Goal: Task Accomplishment & Management: Complete application form

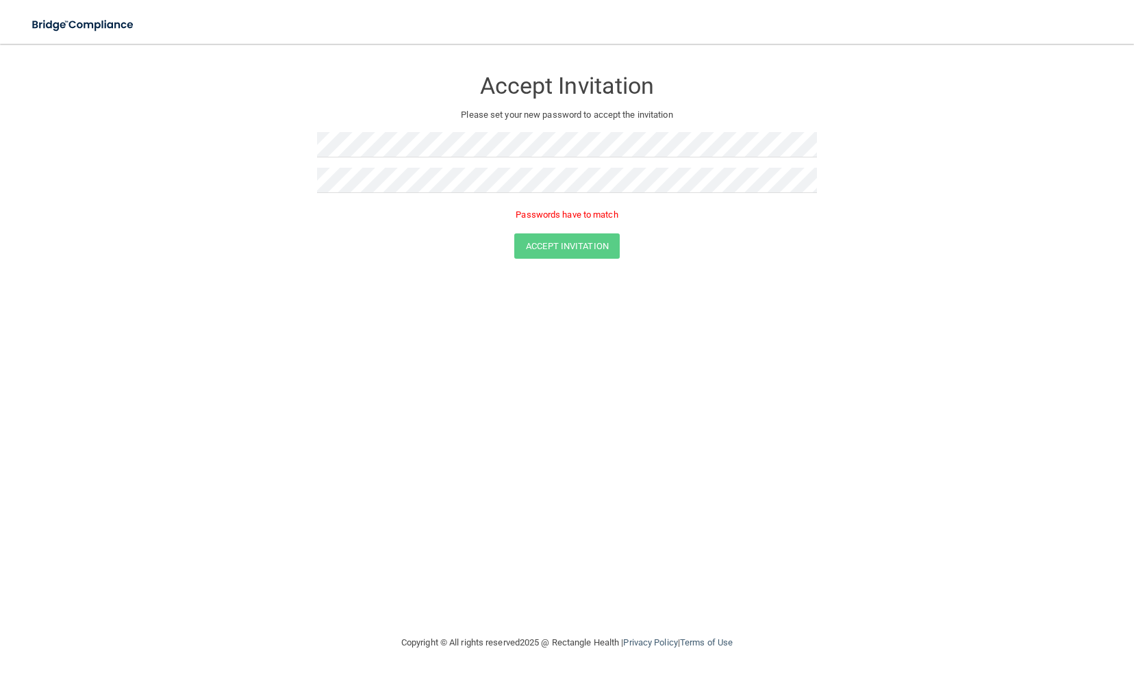
click at [755, 226] on div "Passwords have to match" at bounding box center [567, 218] width 500 height 30
click at [814, 230] on div "Accept Invitation" at bounding box center [567, 226] width 1100 height 25
click at [578, 216] on button "Accept Invitation" at bounding box center [566, 226] width 105 height 25
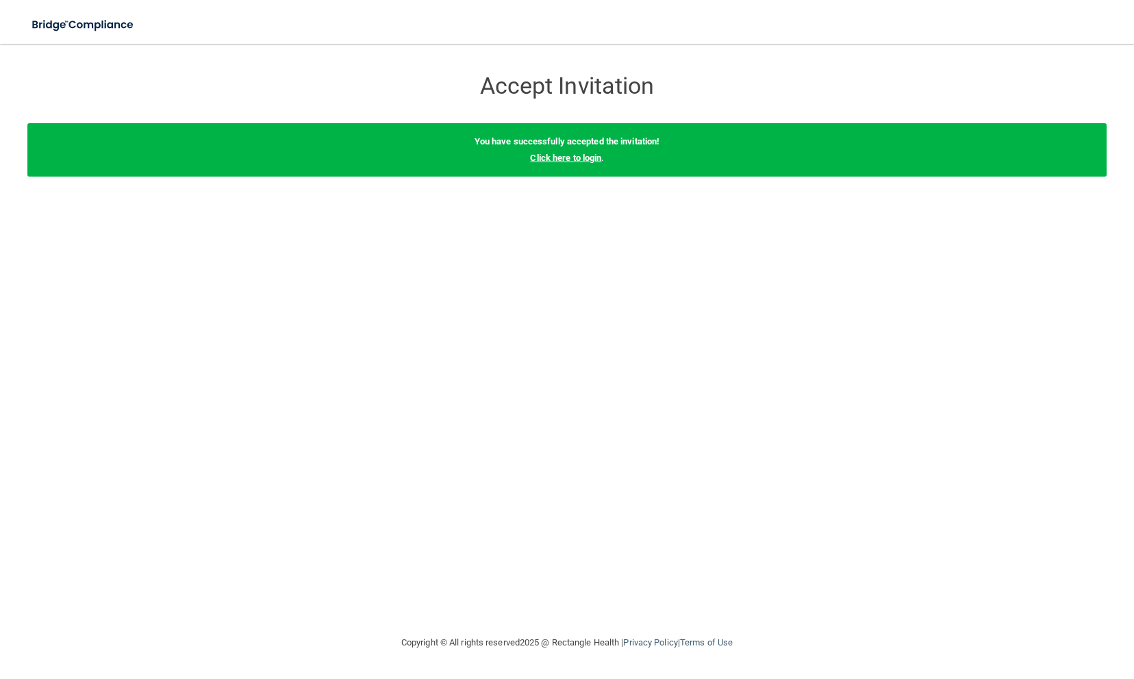
click at [581, 157] on link "Click here to login" at bounding box center [565, 158] width 71 height 10
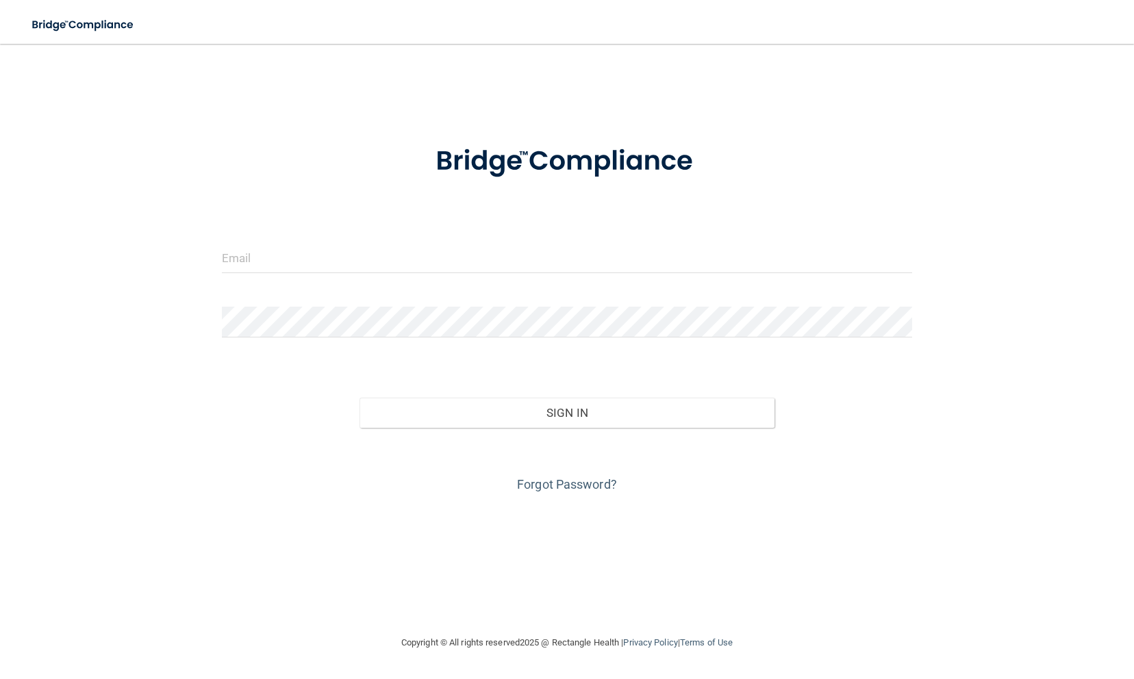
click at [463, 282] on div at bounding box center [567, 262] width 711 height 41
click at [434, 264] on input "email" at bounding box center [567, 257] width 691 height 31
type input "[EMAIL_ADDRESS][DOMAIN_NAME]"
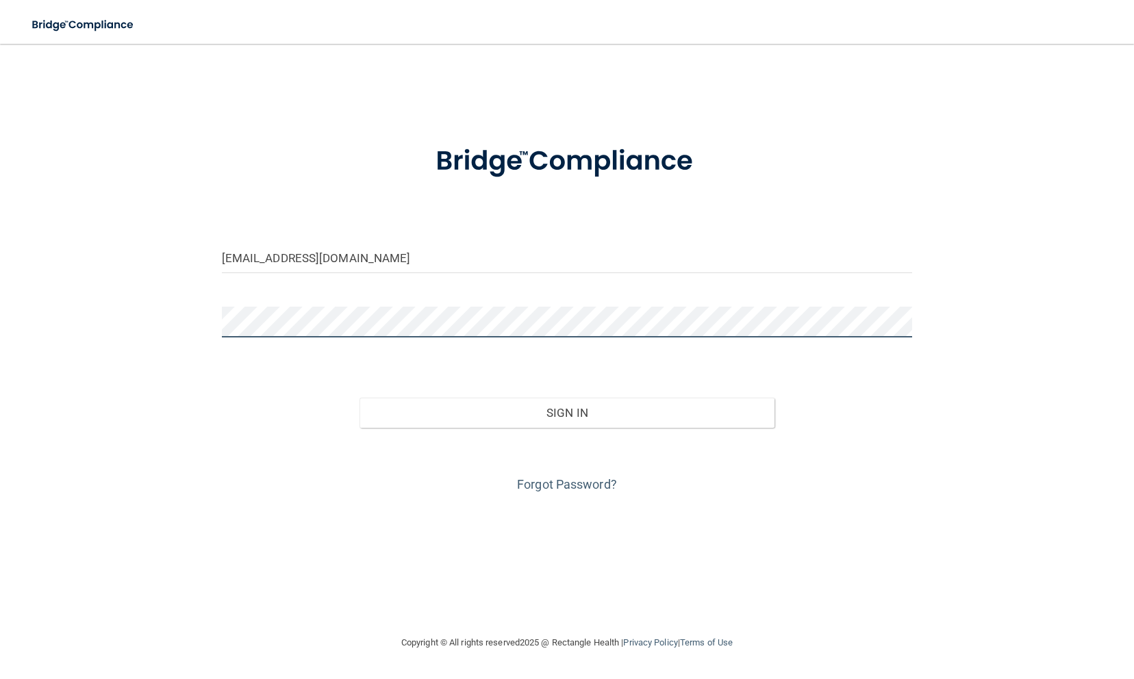
click at [360, 398] on button "Sign In" at bounding box center [567, 413] width 414 height 30
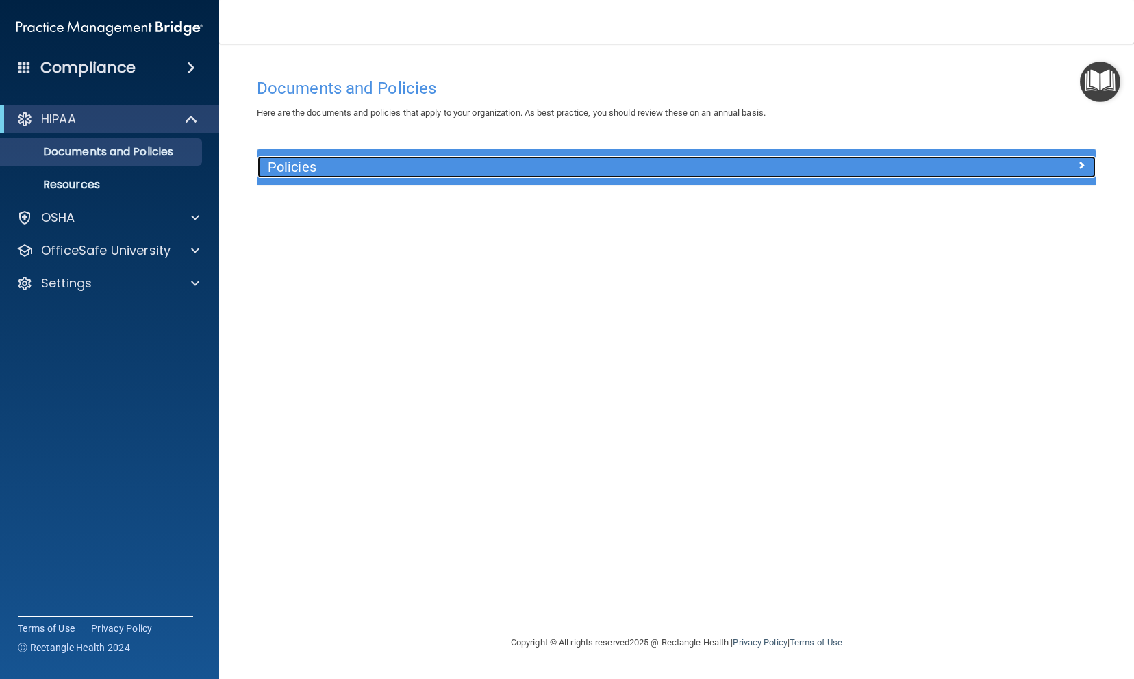
click at [286, 174] on h5 "Policies" at bounding box center [572, 167] width 608 height 15
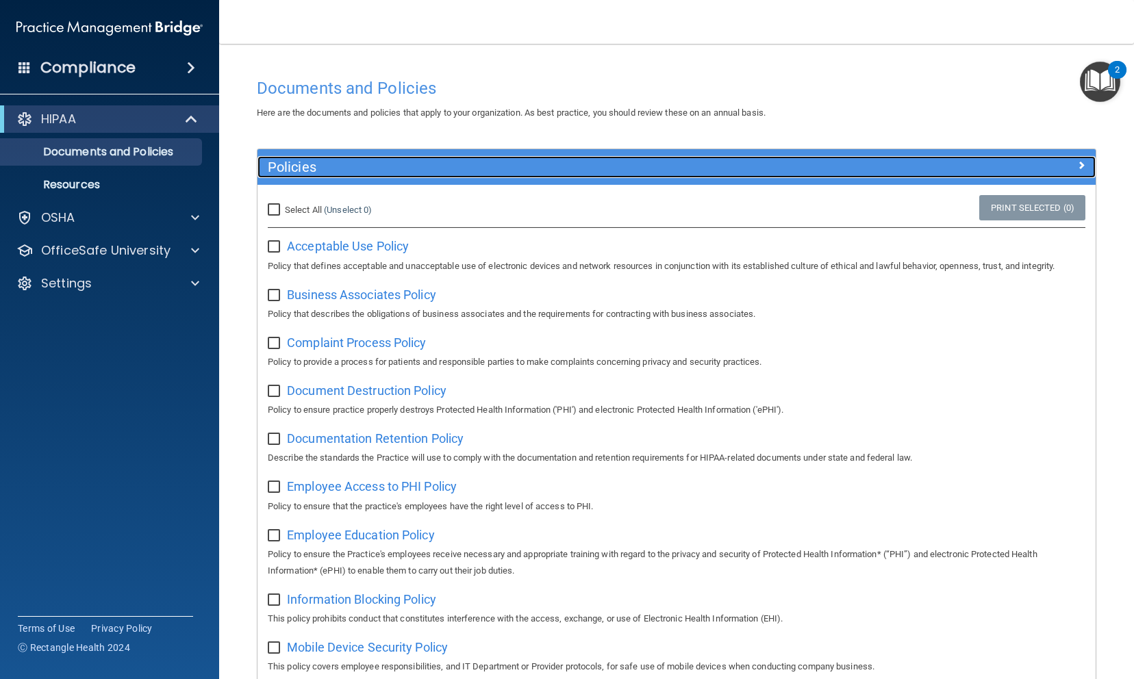
click at [276, 168] on h5 "Policies" at bounding box center [572, 167] width 608 height 15
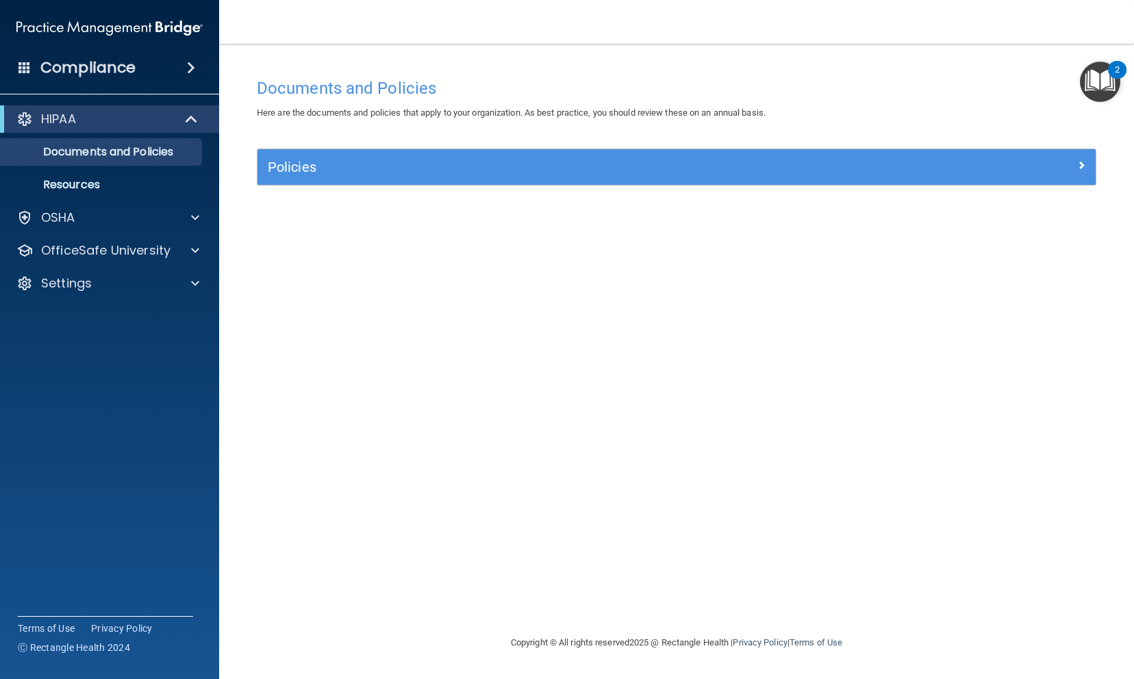
click at [1098, 99] on img "Open Resource Center, 2 new notifications" at bounding box center [1100, 82] width 40 height 40
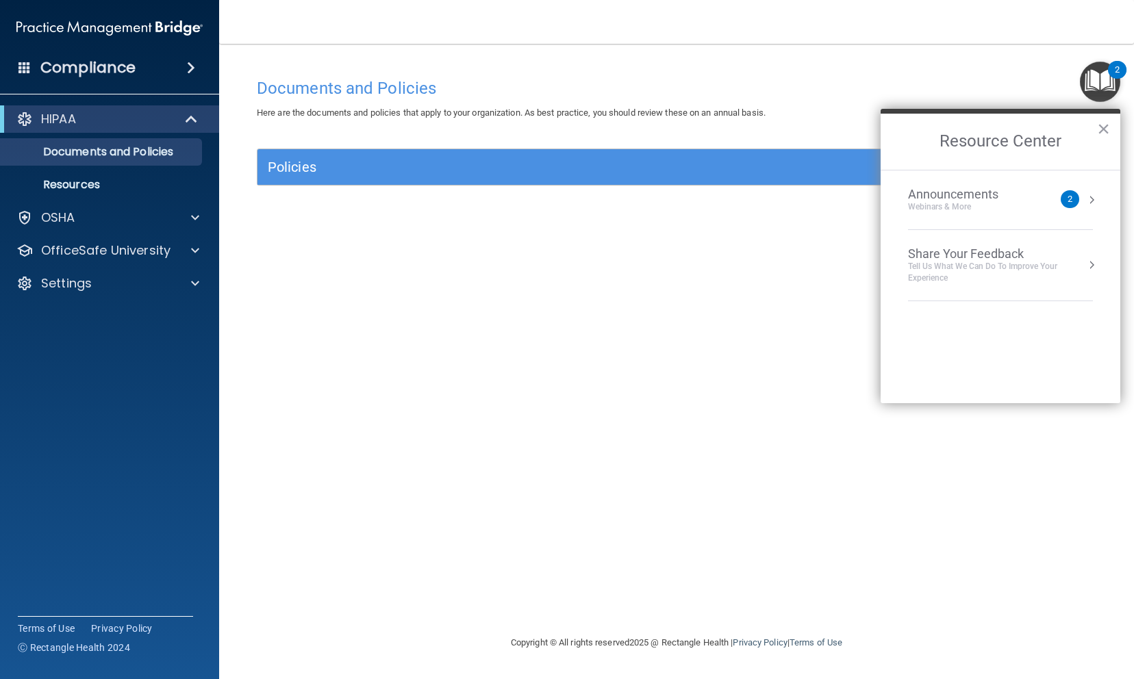
click at [935, 197] on div "Announcements" at bounding box center [967, 194] width 118 height 15
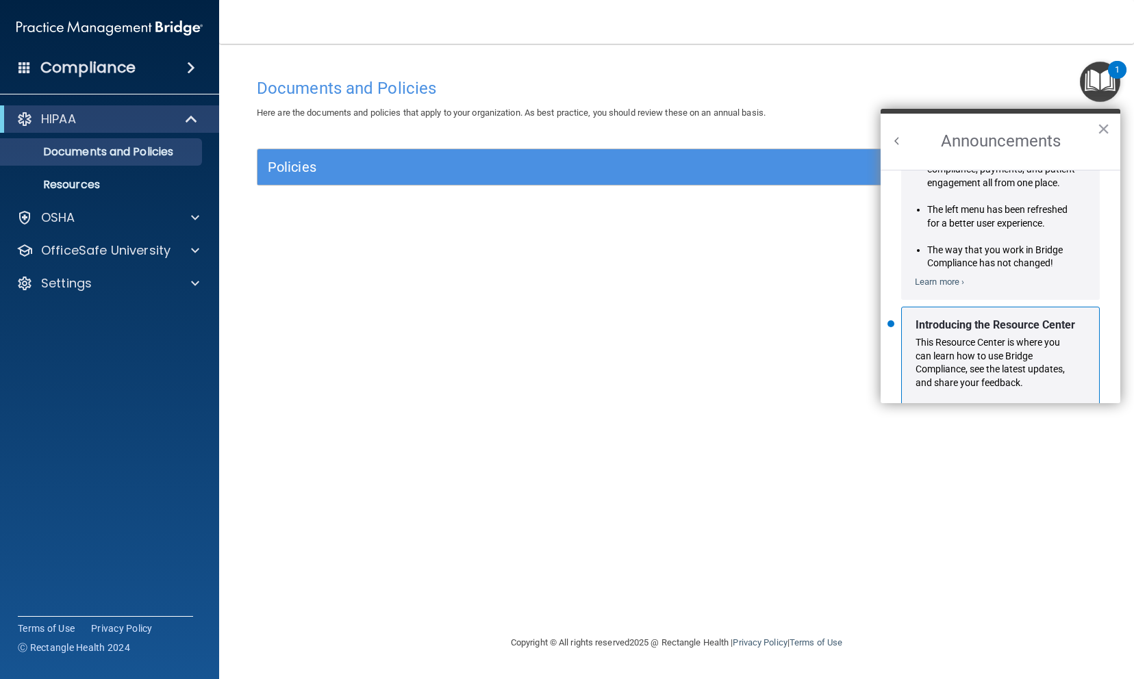
scroll to position [223, 0]
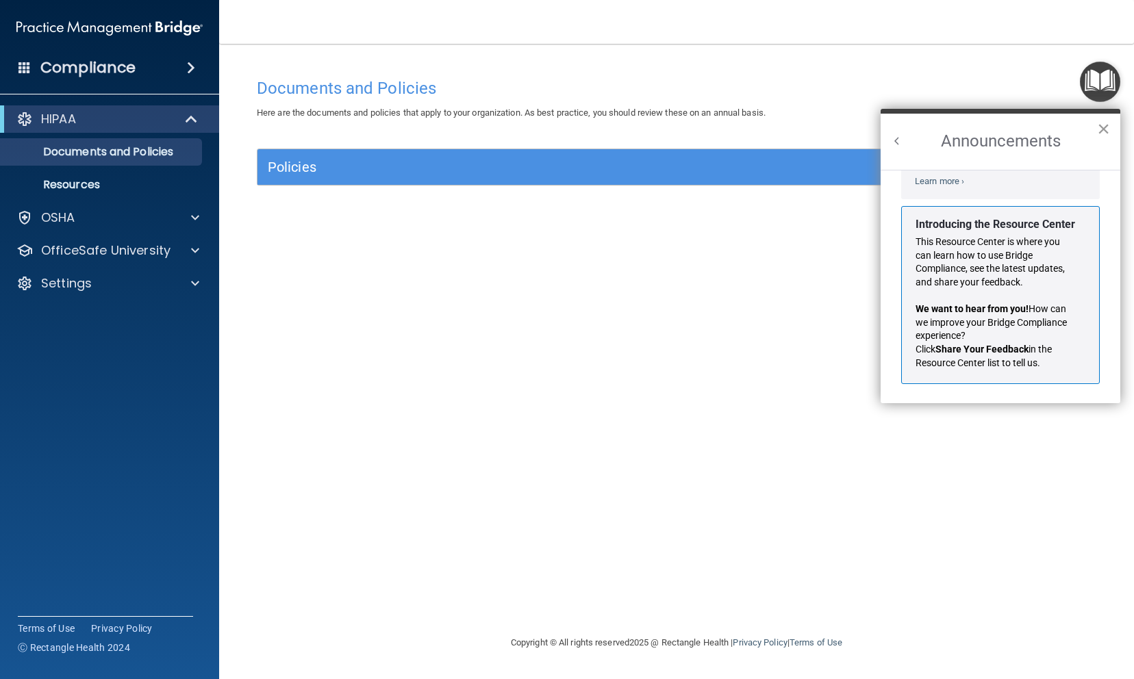
click at [1102, 126] on button "×" at bounding box center [1103, 129] width 13 height 22
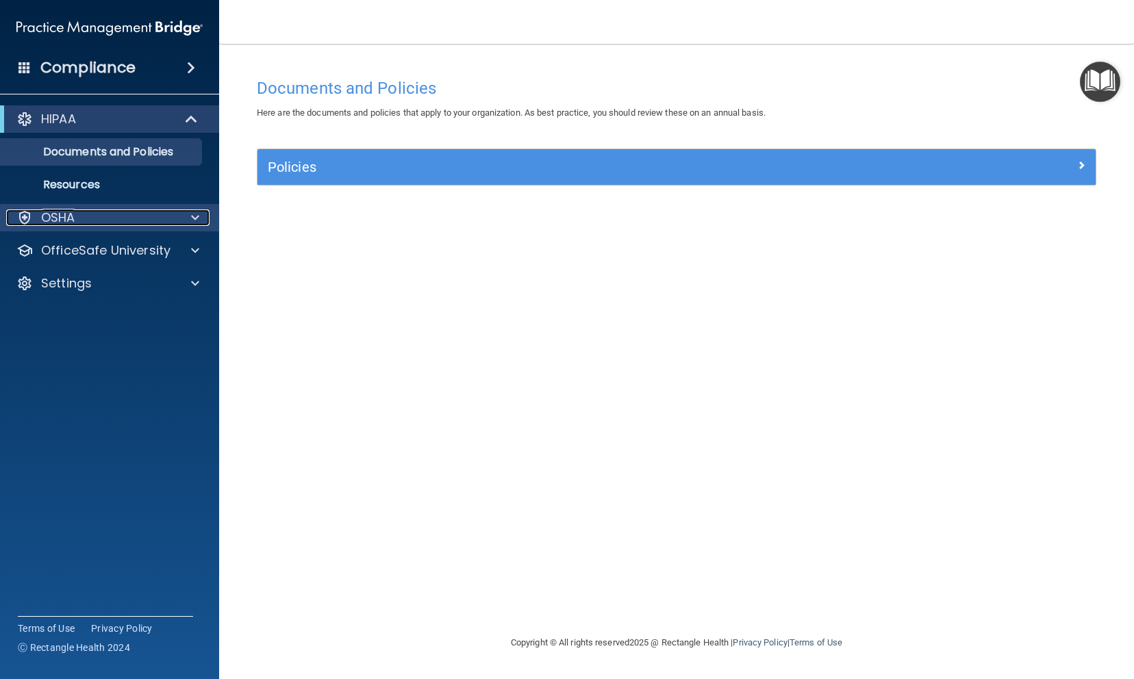
click at [93, 218] on div "OSHA" at bounding box center [91, 218] width 170 height 16
click at [88, 213] on div "OSHA" at bounding box center [91, 218] width 170 height 16
click at [75, 188] on p "Resources" at bounding box center [102, 185] width 187 height 14
click at [364, 281] on div "Documents and Policies Here are the documents and policies that apply to your o…" at bounding box center [677, 353] width 860 height 564
